Goal: Information Seeking & Learning: Learn about a topic

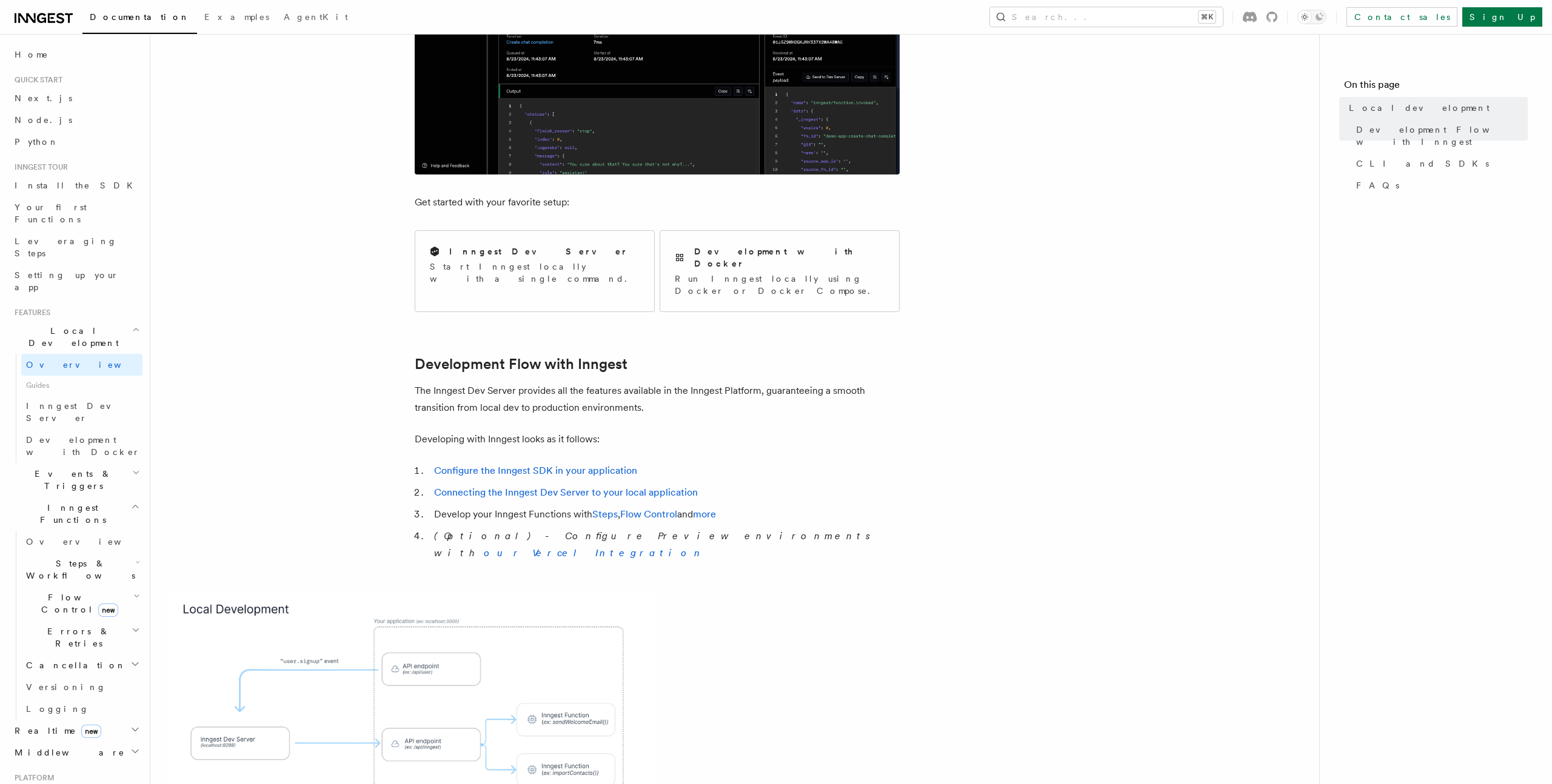
scroll to position [353, 0]
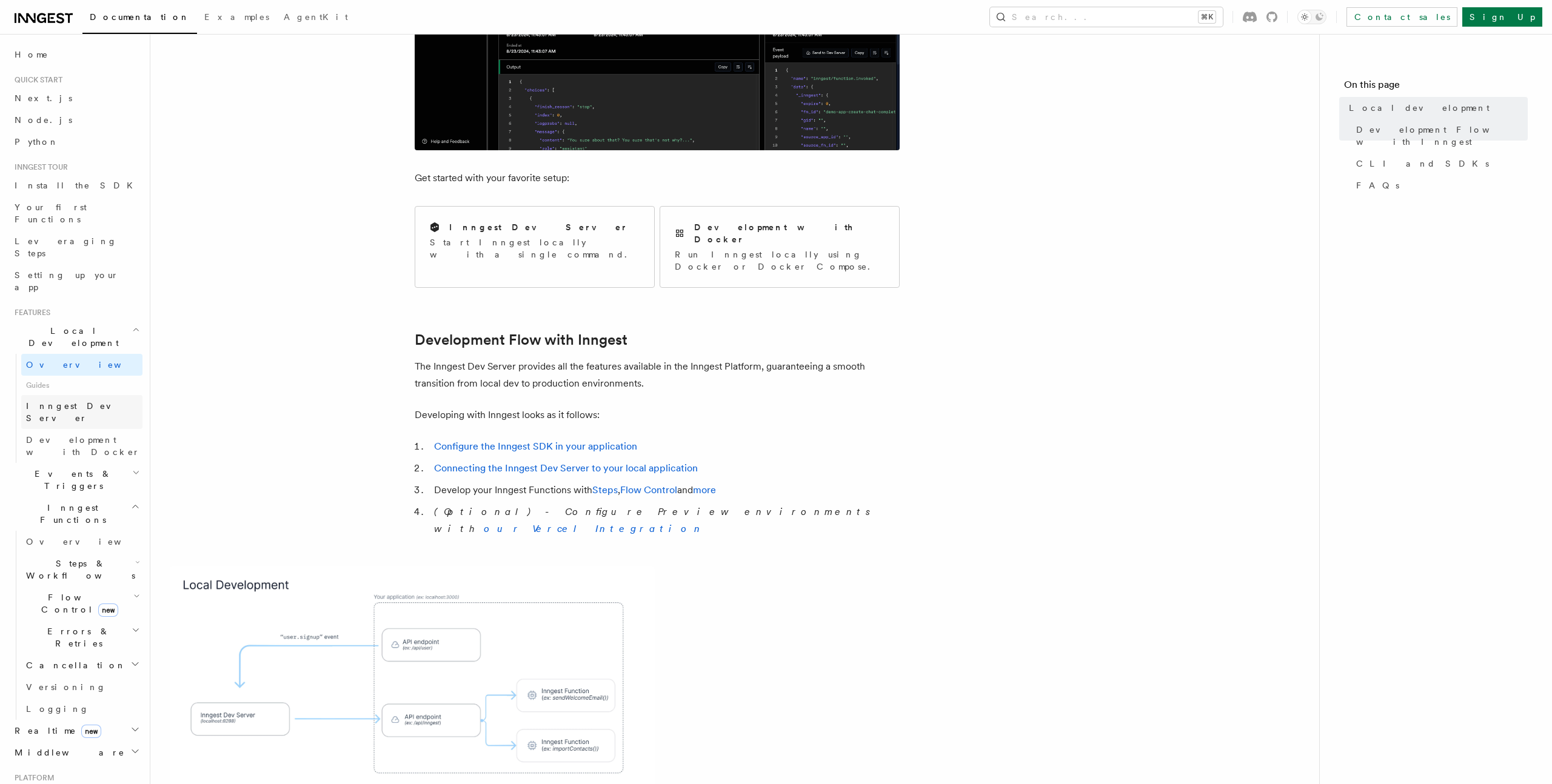
click at [64, 400] on span "Inngest Dev Server" at bounding box center [84, 412] width 116 height 24
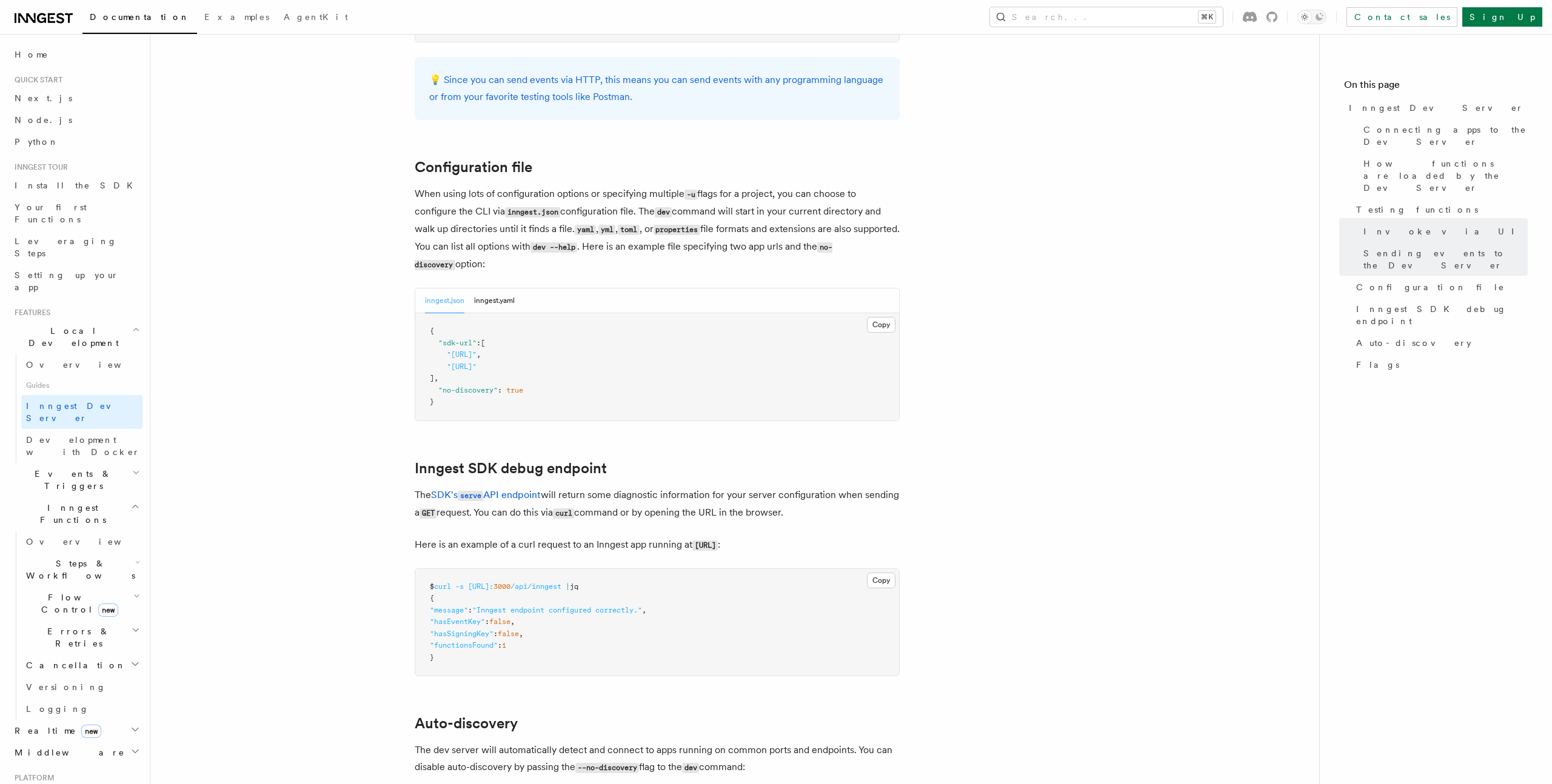
scroll to position [2752, 0]
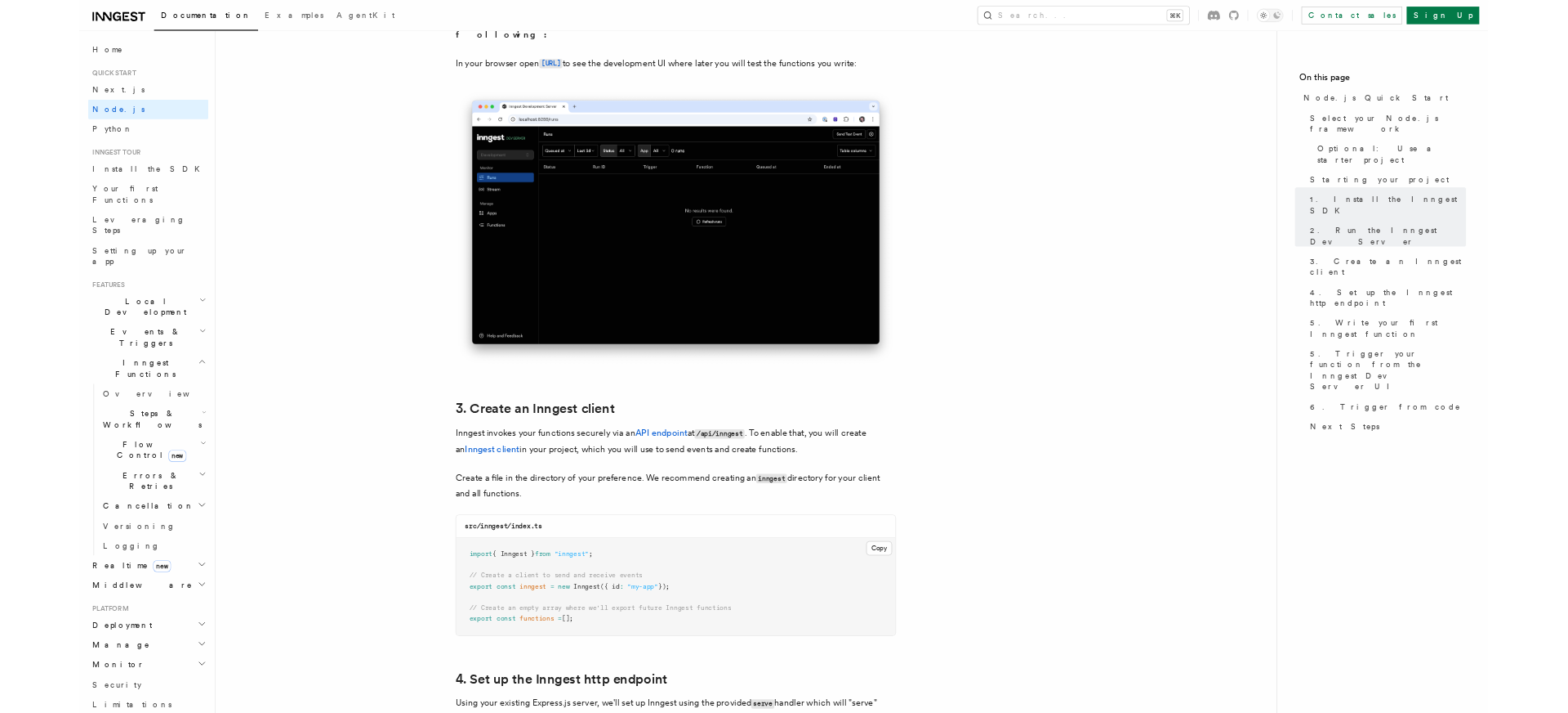
scroll to position [1558, 0]
